Goal: Ask a question

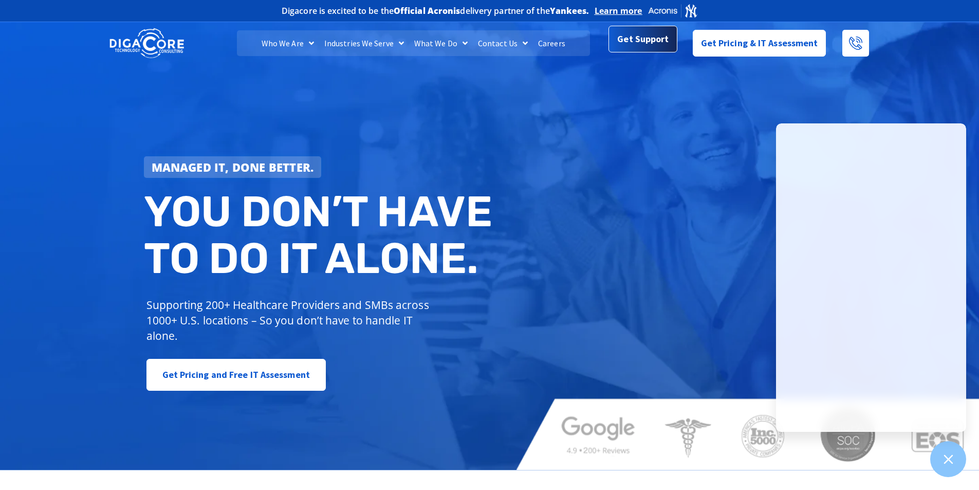
click at [633, 47] on span "Get Support" at bounding box center [642, 39] width 51 height 21
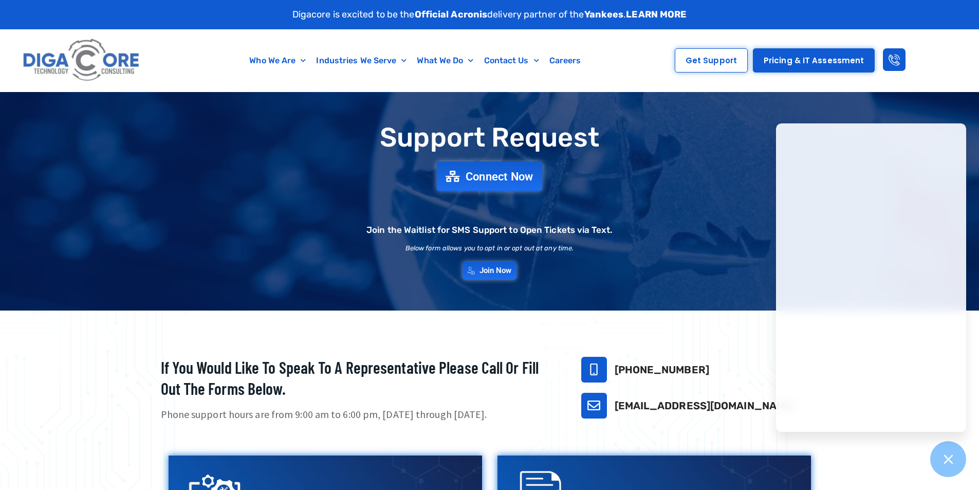
click at [454, 182] on link "Connect Now" at bounding box center [490, 175] width 106 height 29
